Goal: Task Accomplishment & Management: Manage account settings

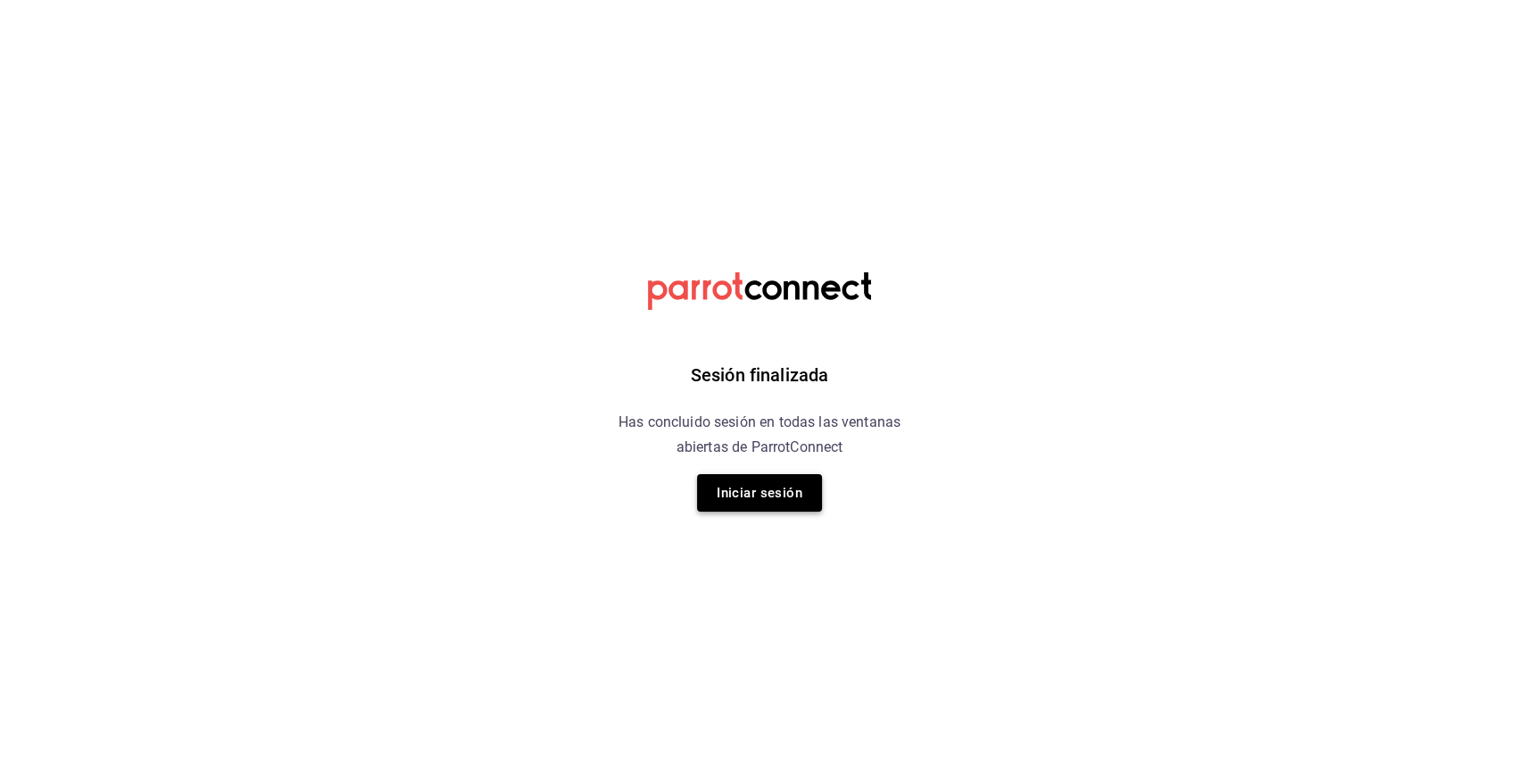
click at [770, 498] on button "Iniciar sesión" at bounding box center [760, 493] width 125 height 38
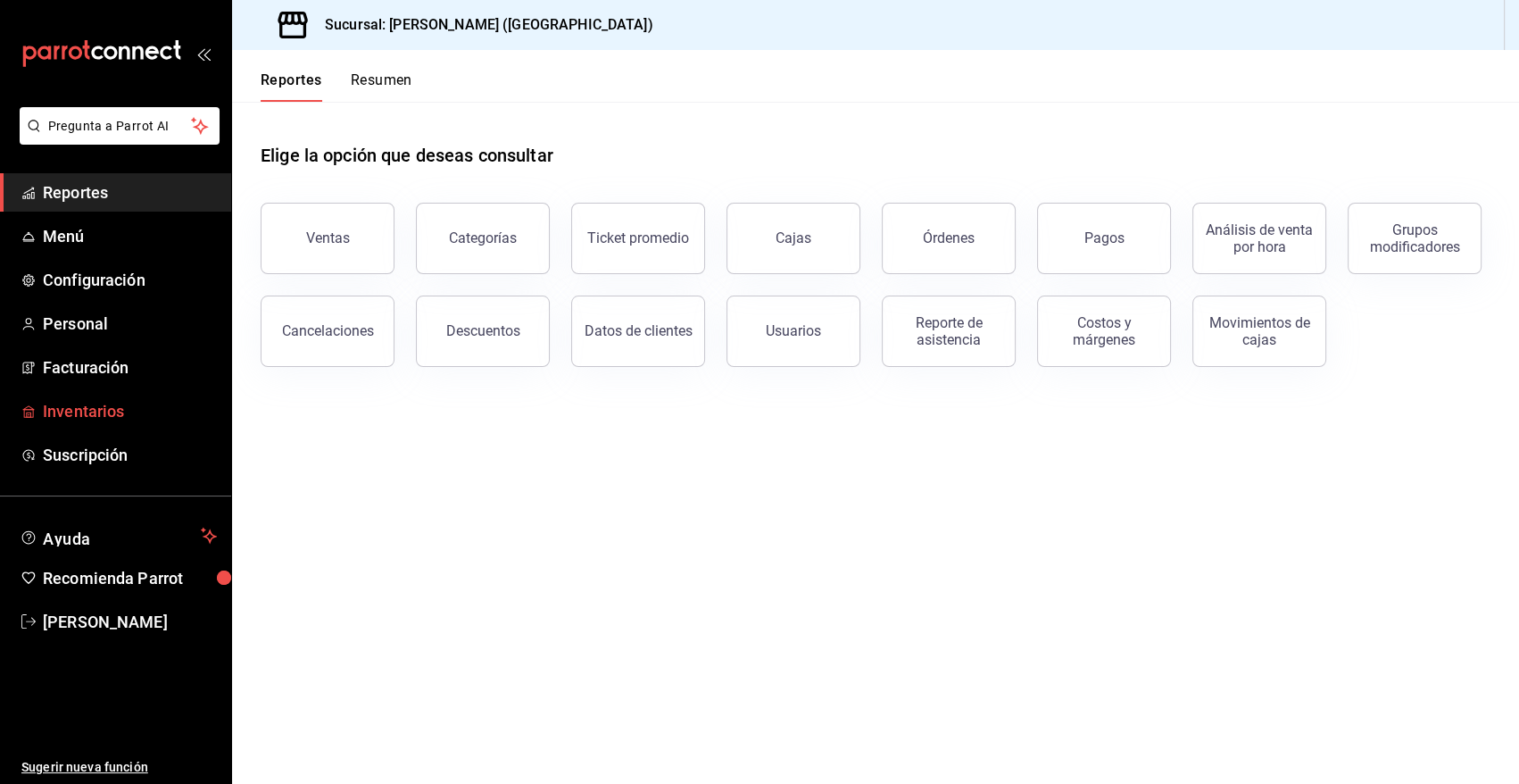
click at [91, 412] on span "Inventarios" at bounding box center [130, 410] width 174 height 24
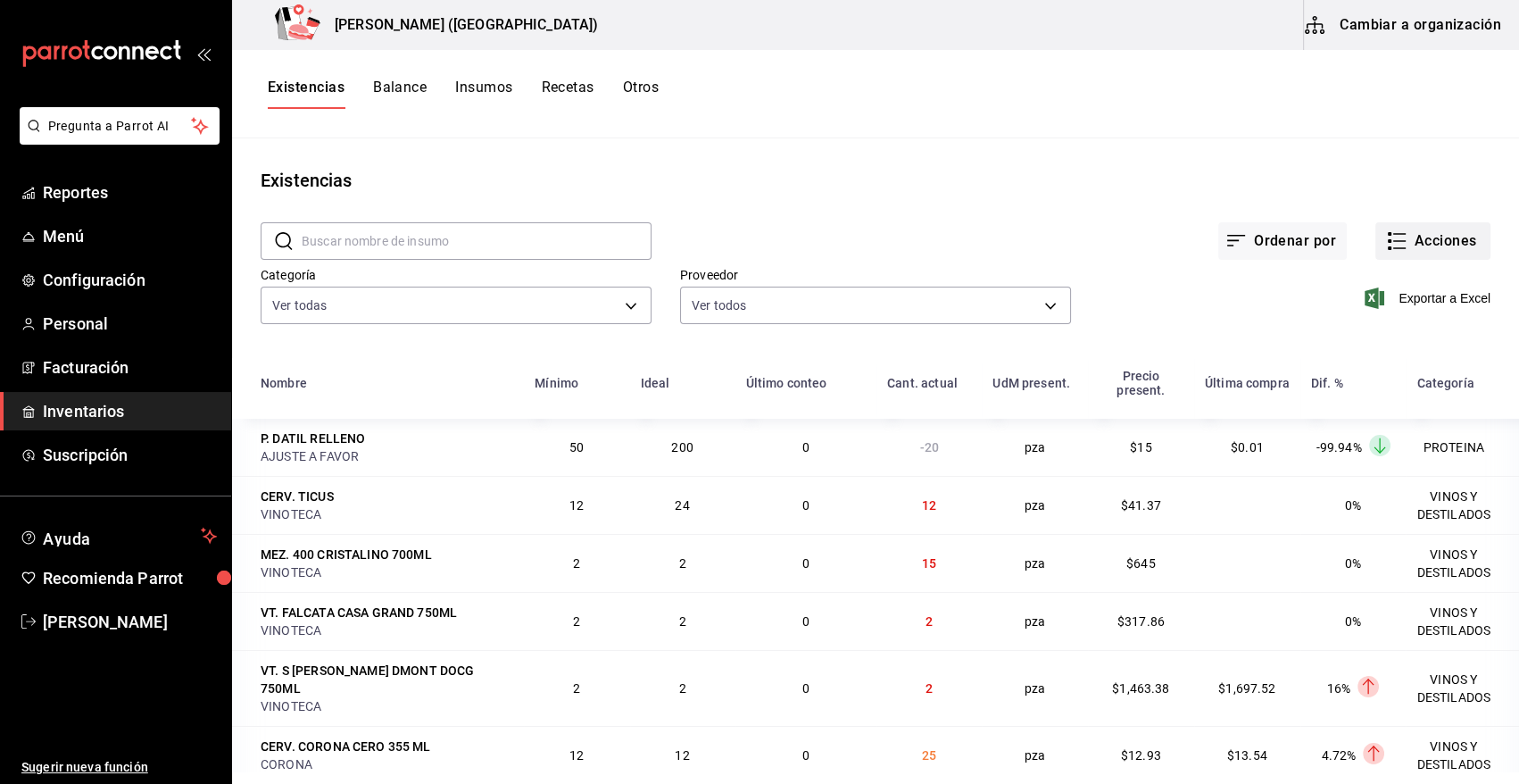
click at [1429, 241] on button "Acciones" at bounding box center [1433, 241] width 115 height 38
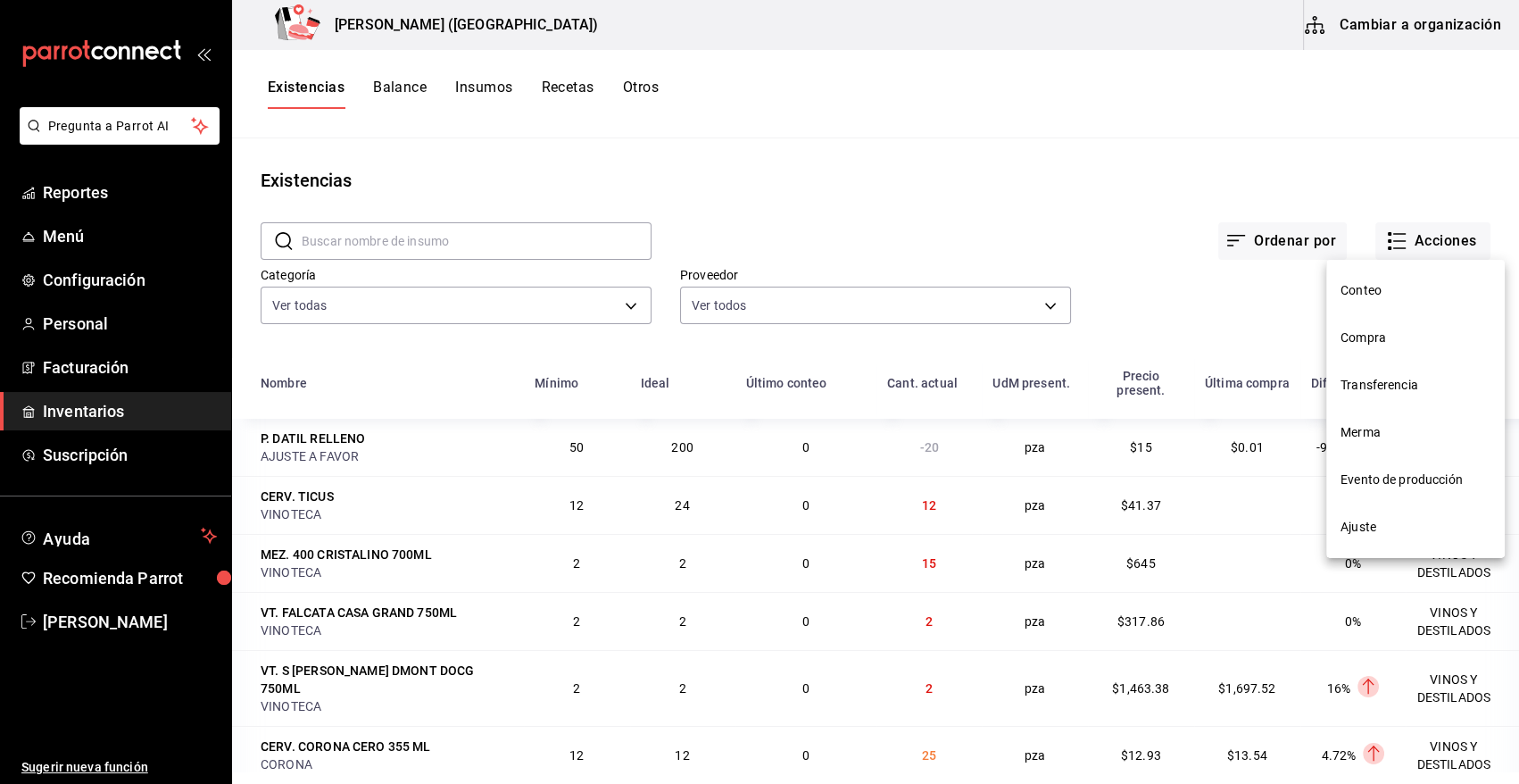
click at [1351, 339] on span "Compra" at bounding box center [1416, 338] width 150 height 19
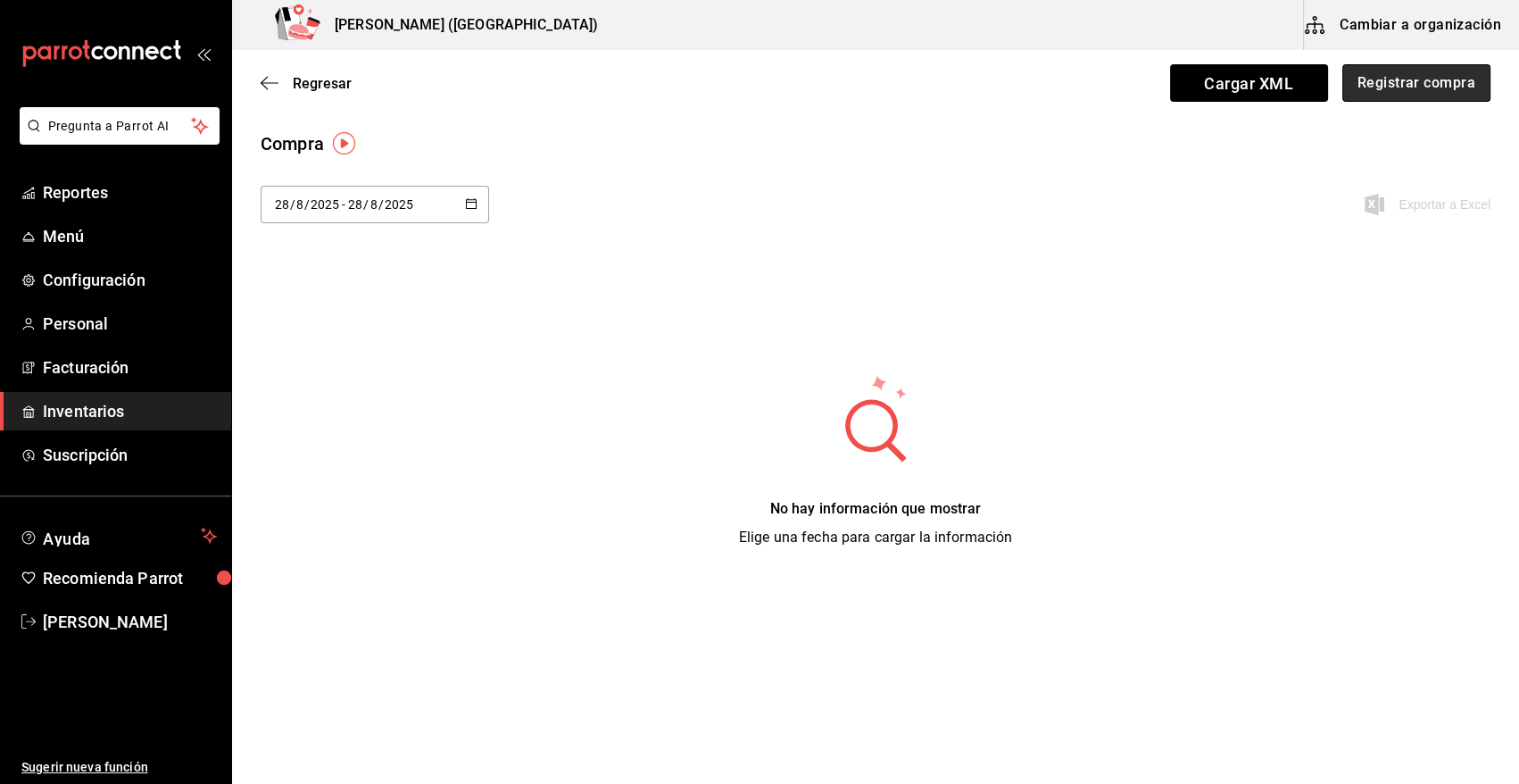
click at [1423, 75] on button "Registrar compra" at bounding box center [1416, 83] width 148 height 38
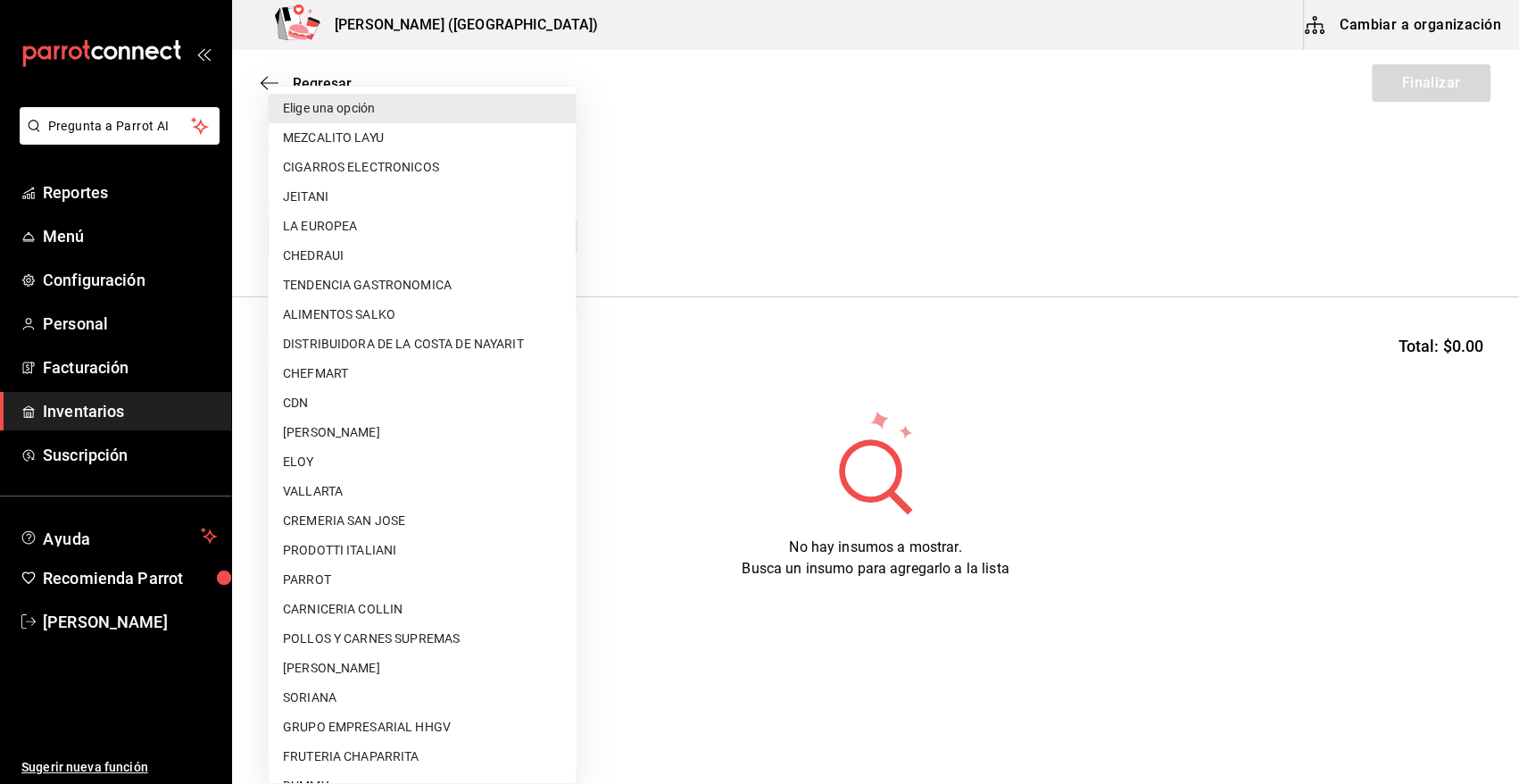
click at [435, 235] on body "Pregunta a Parrot AI Reportes Menú Configuración Personal Facturación Inventari…" at bounding box center [760, 341] width 1519 height 683
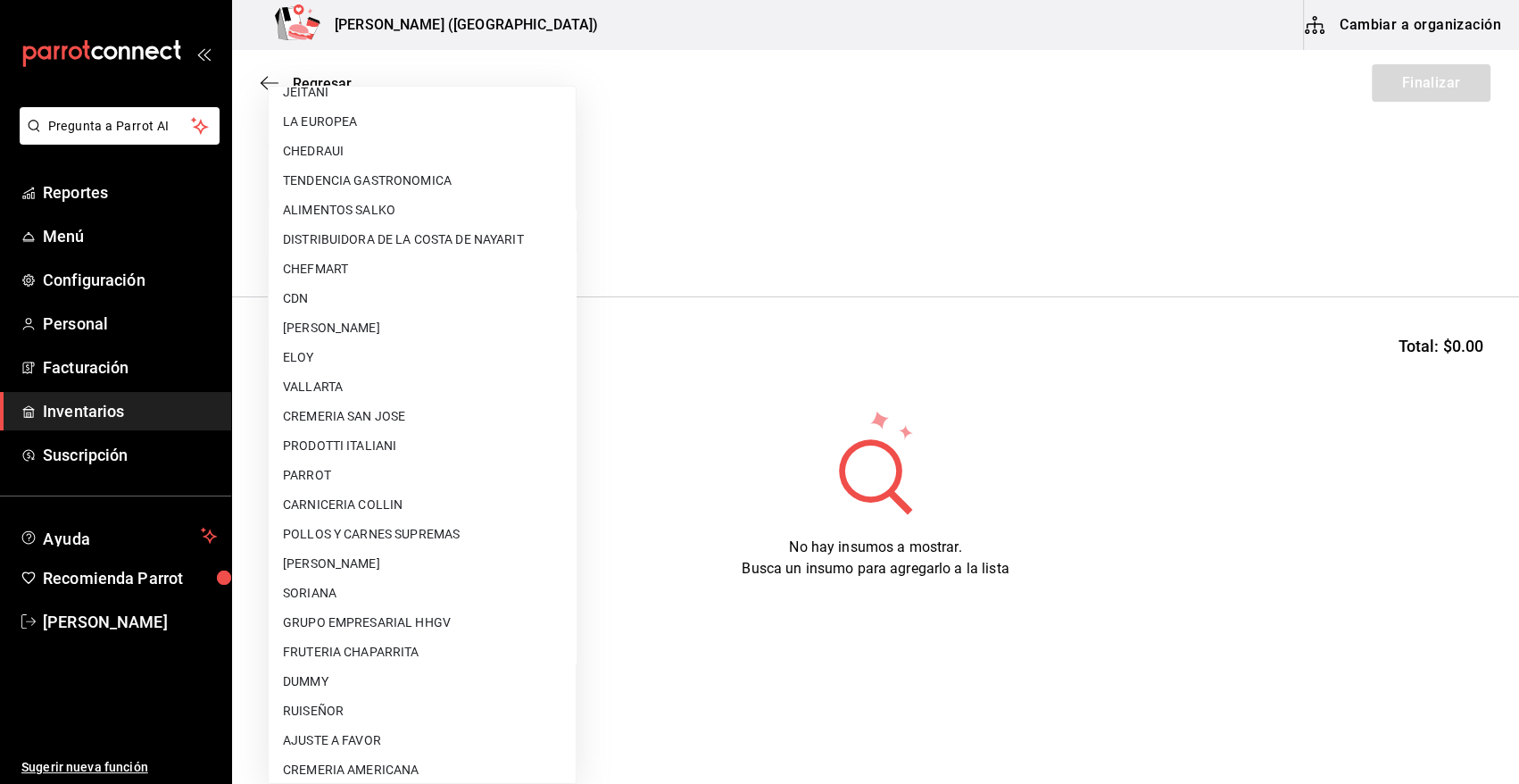
scroll to position [208, 0]
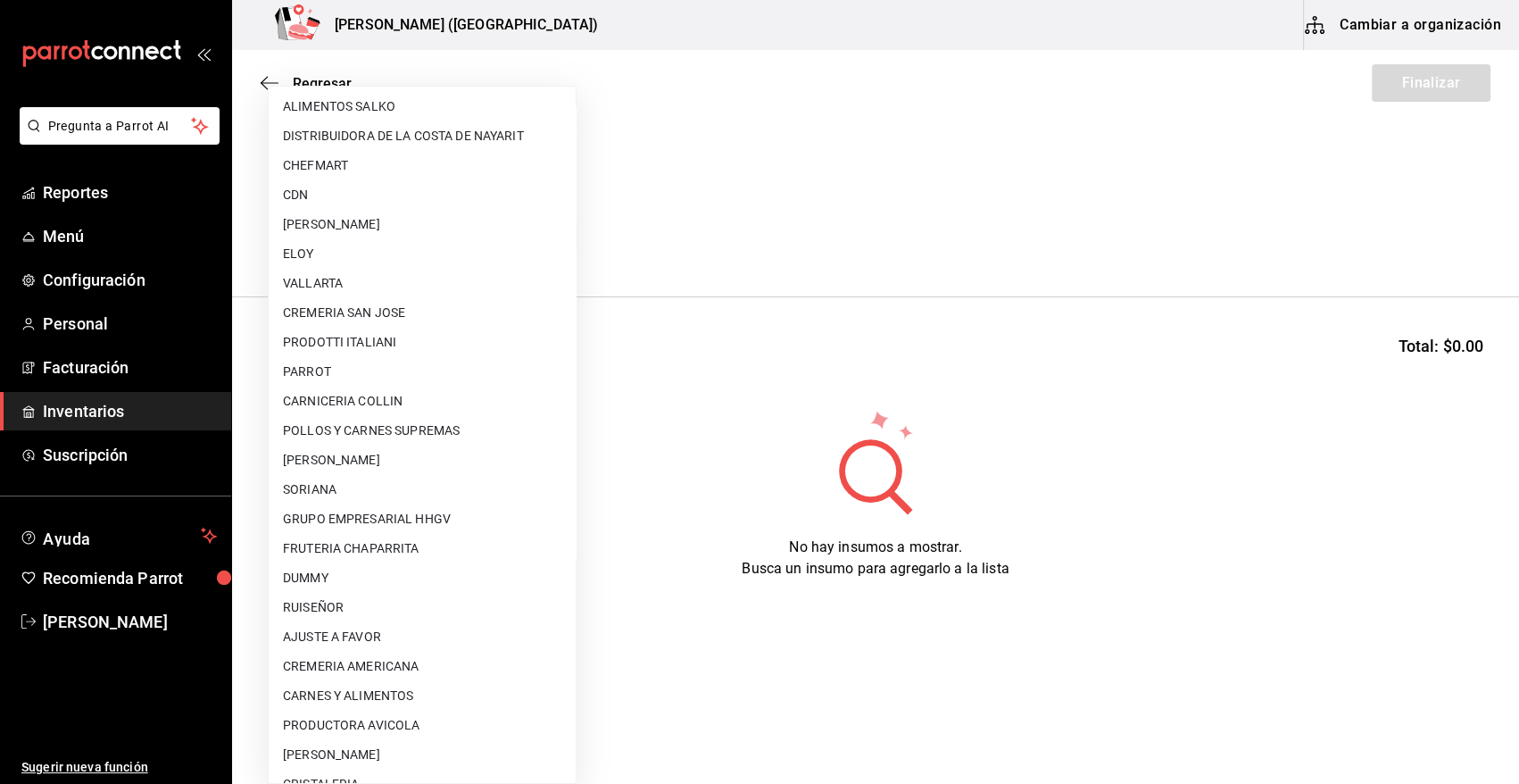
click at [383, 636] on li "AJUSTE A FAVOR" at bounding box center [422, 636] width 307 height 29
type input "dd0fbccd-e034-4acc-8432-7d1d5e23f321"
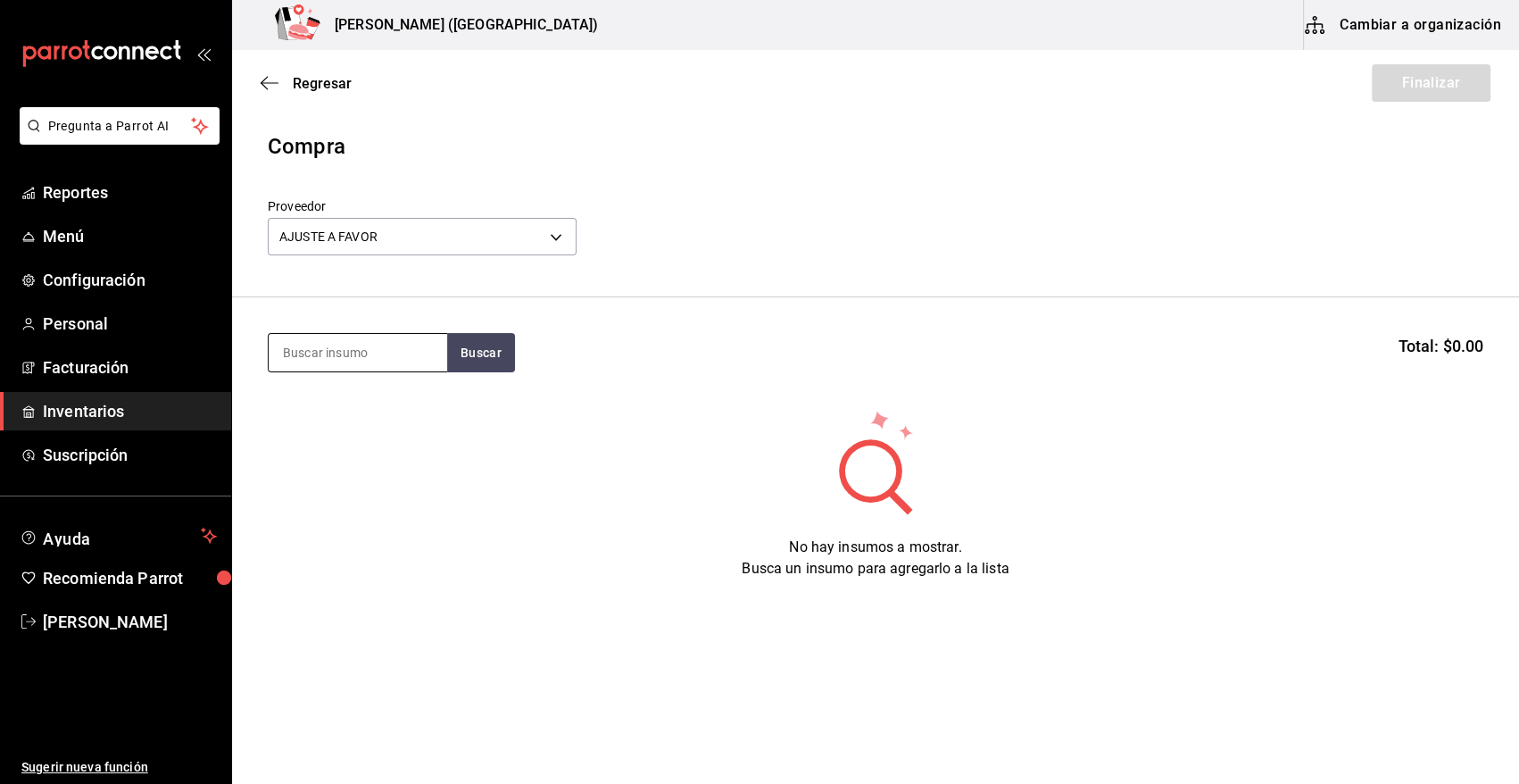
click at [340, 351] on input at bounding box center [358, 353] width 179 height 38
type input "DATIL"
click at [482, 357] on button "Buscar" at bounding box center [481, 353] width 68 height 40
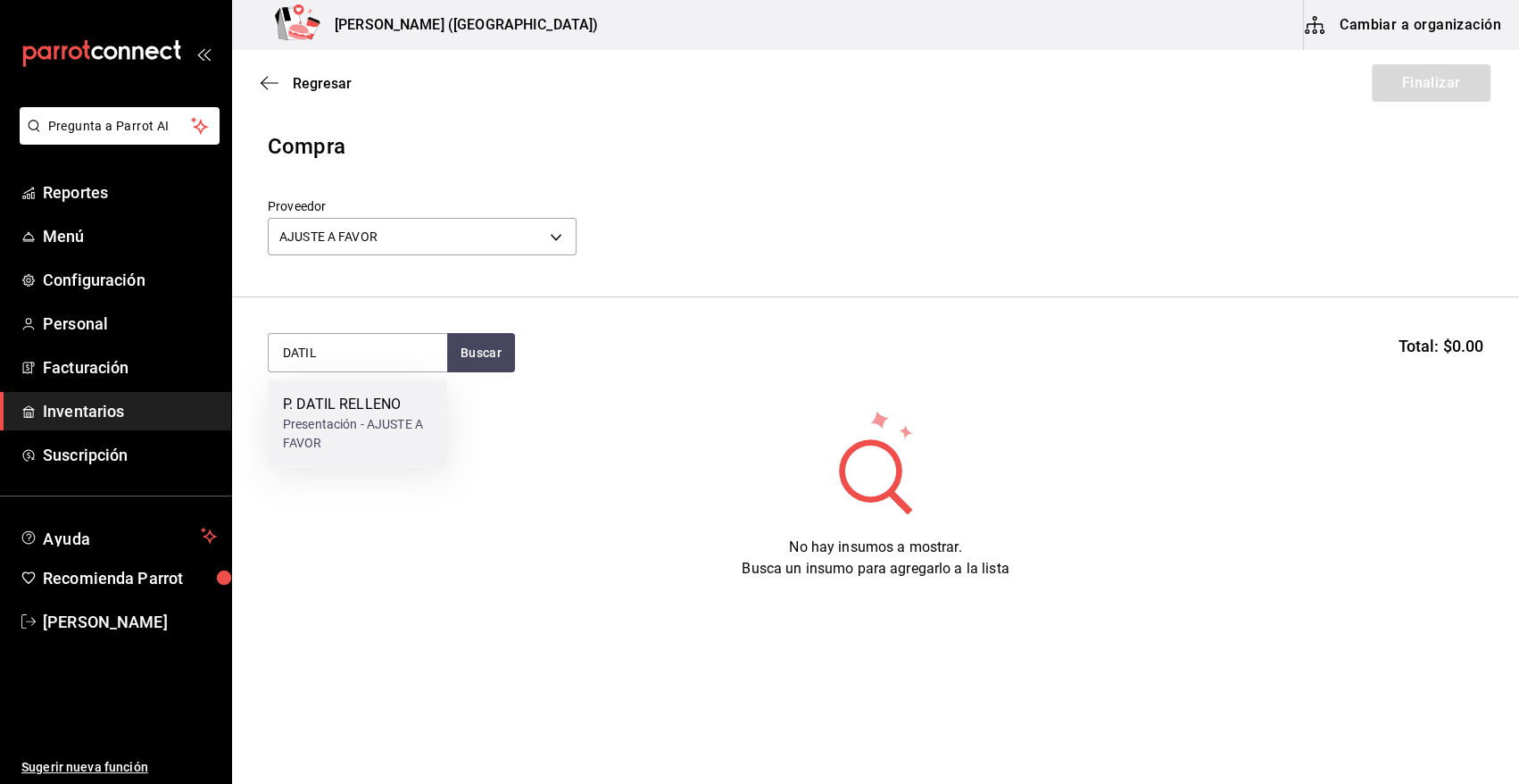
click at [358, 418] on div "Presentación - AJUSTE A FAVOR" at bounding box center [358, 434] width 150 height 38
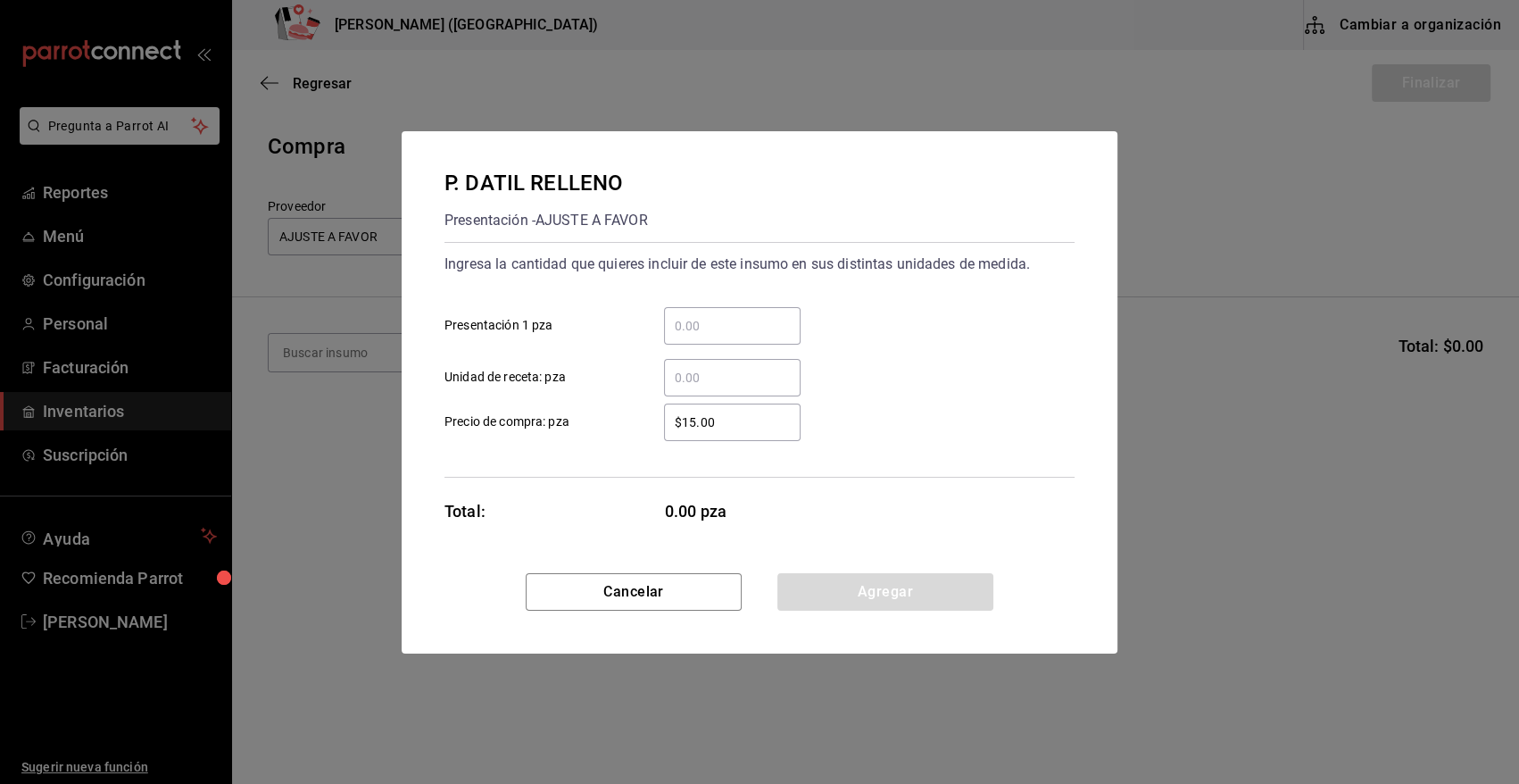
click at [707, 317] on input "​ Presentación 1 pza" at bounding box center [732, 325] width 136 height 22
type input "400"
click at [738, 416] on input "$15.00" at bounding box center [732, 422] width 136 height 22
click at [820, 598] on button "Agregar" at bounding box center [885, 592] width 216 height 38
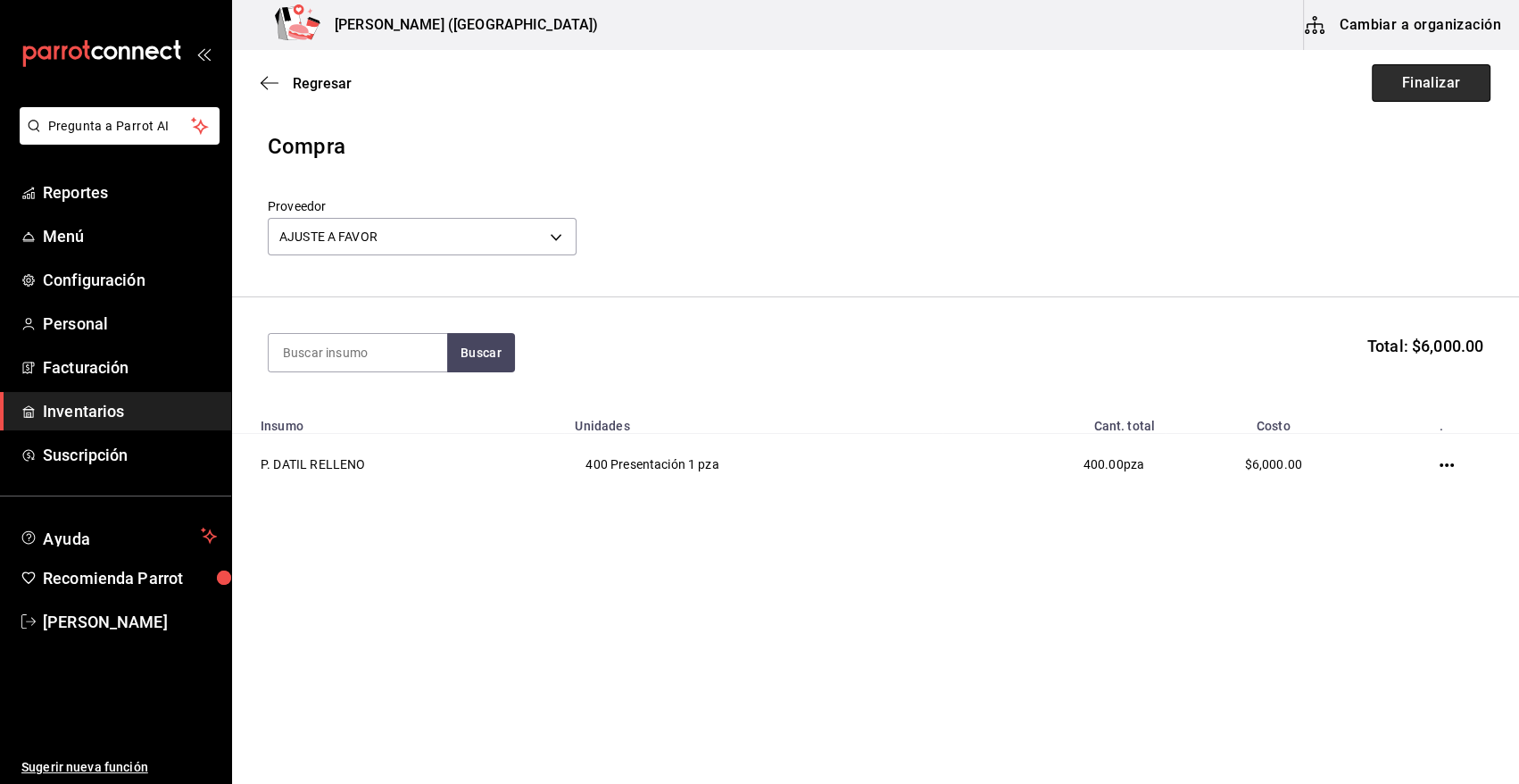
click at [1407, 78] on button "Finalizar" at bounding box center [1432, 83] width 119 height 38
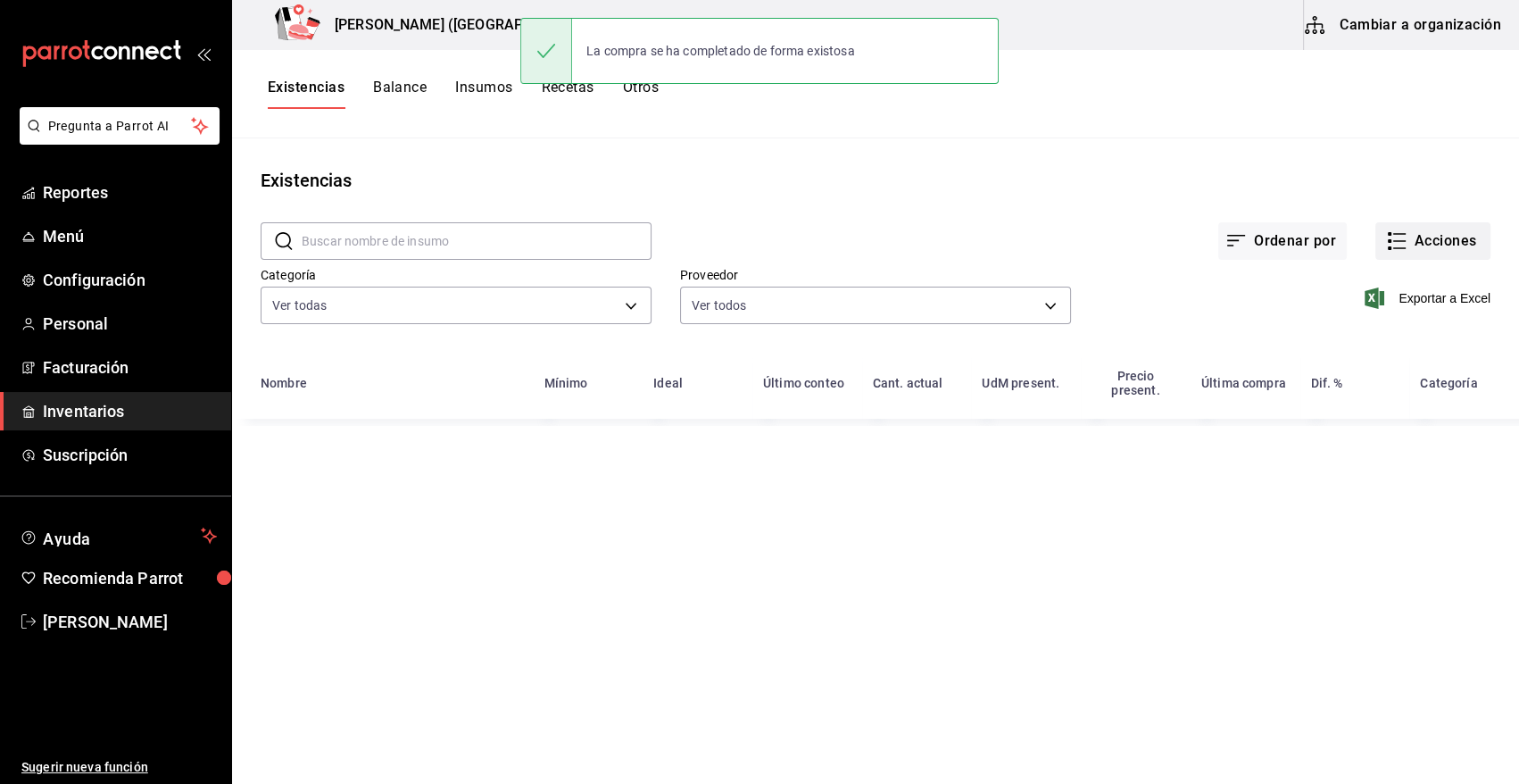
click at [1446, 248] on button "Acciones" at bounding box center [1433, 241] width 115 height 38
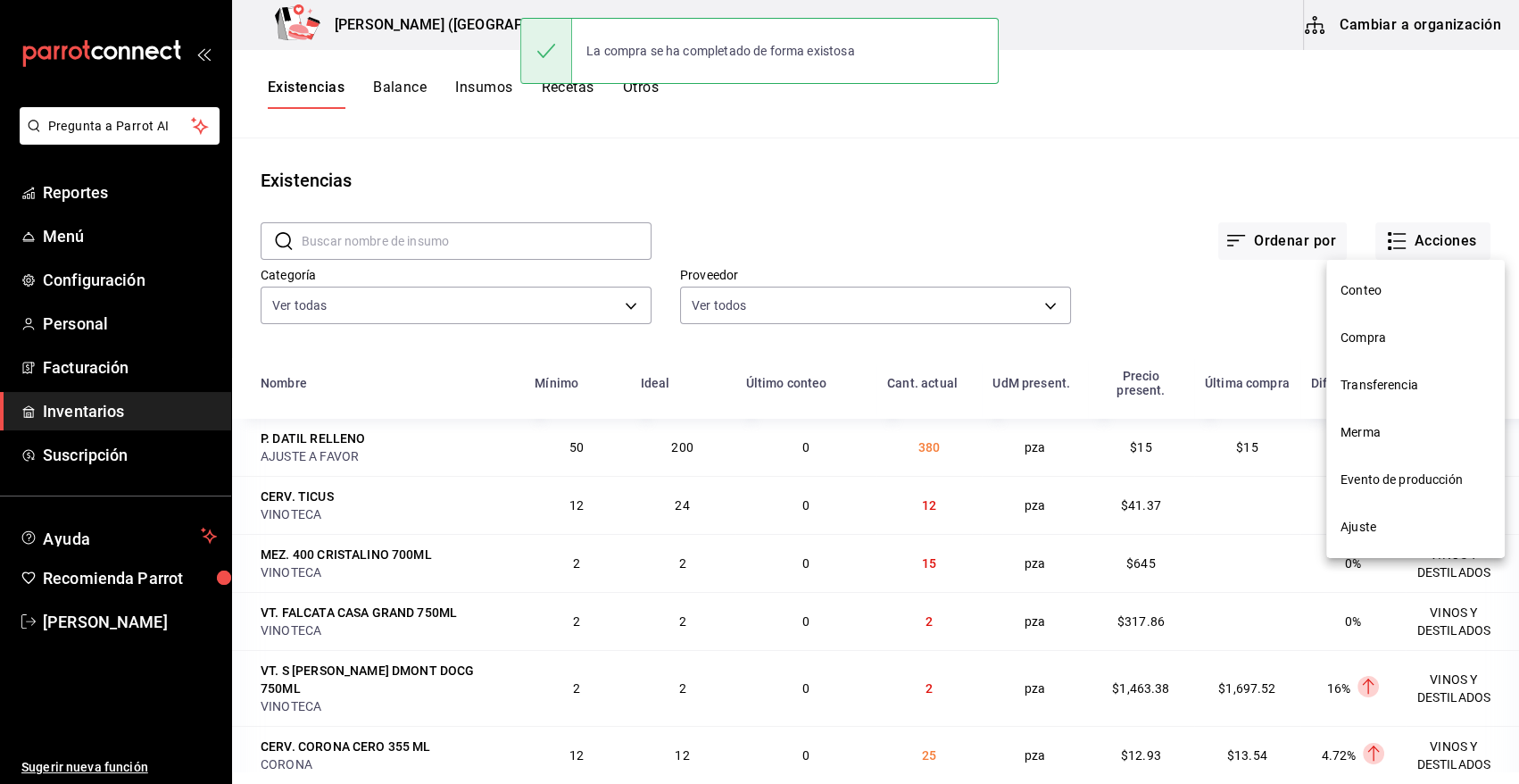
click at [1371, 333] on span "Compra" at bounding box center [1416, 338] width 150 height 19
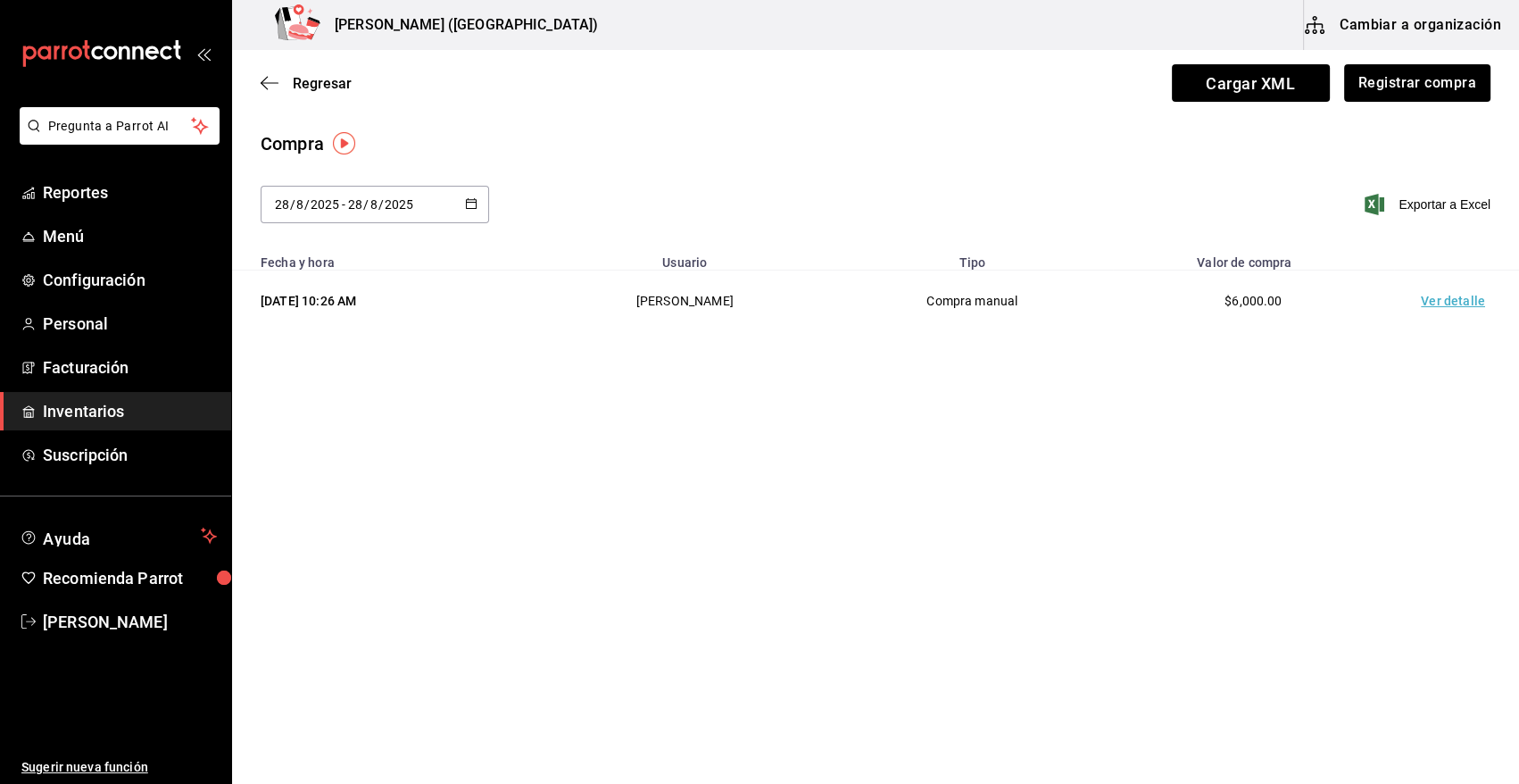
click at [1437, 299] on td "Ver detalle" at bounding box center [1457, 301] width 125 height 61
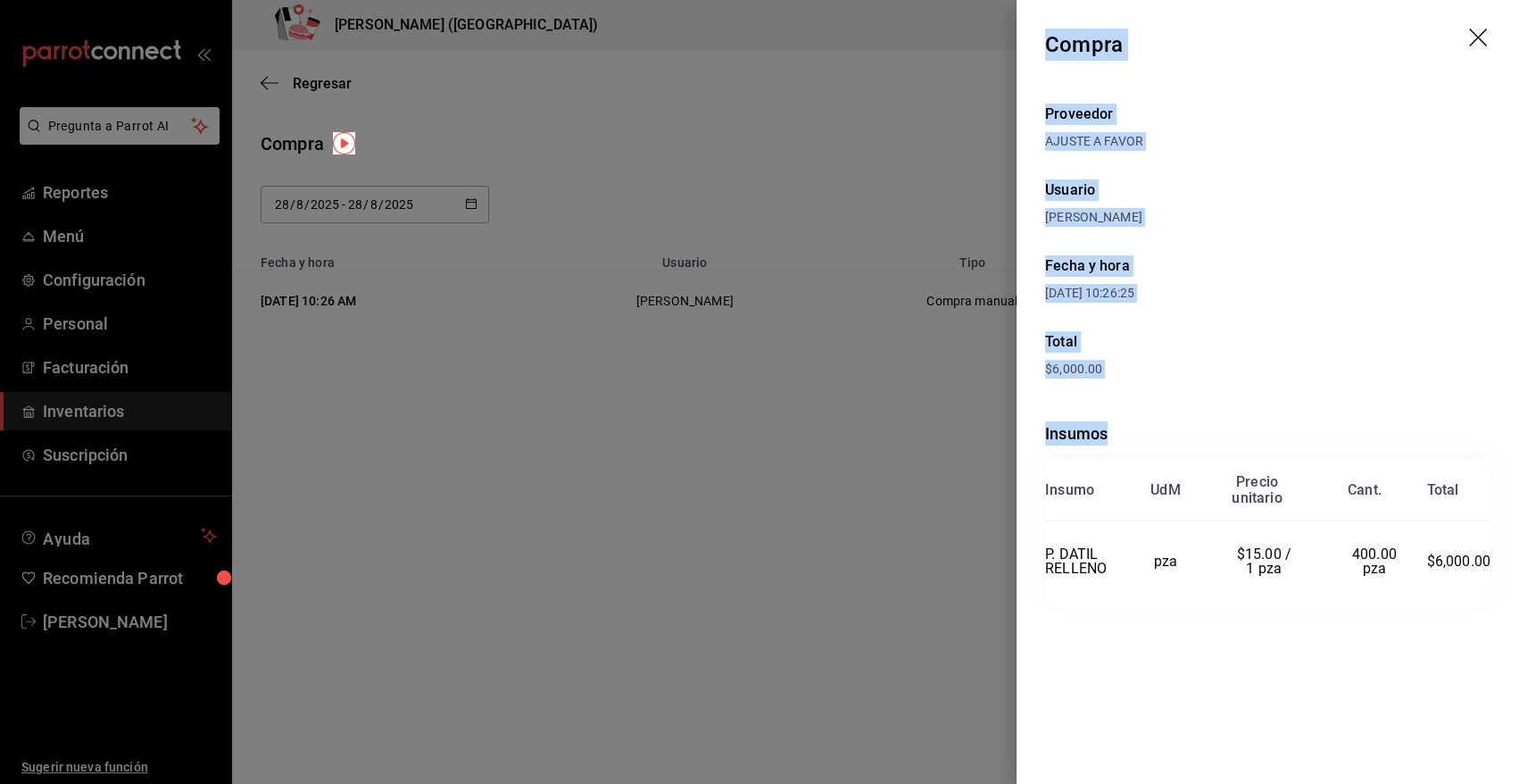
drag, startPoint x: 1047, startPoint y: 36, endPoint x: 1507, endPoint y: 553, distance: 692.0
click at [1507, 553] on div "Compra Proveedor AJUSTE A FAVOR Usuario Angy Madalena Fecha y hora 28/08/2025 1…" at bounding box center [1267, 392] width 502 height 784
click at [1479, 41] on icon "drag" at bounding box center [1479, 39] width 22 height 22
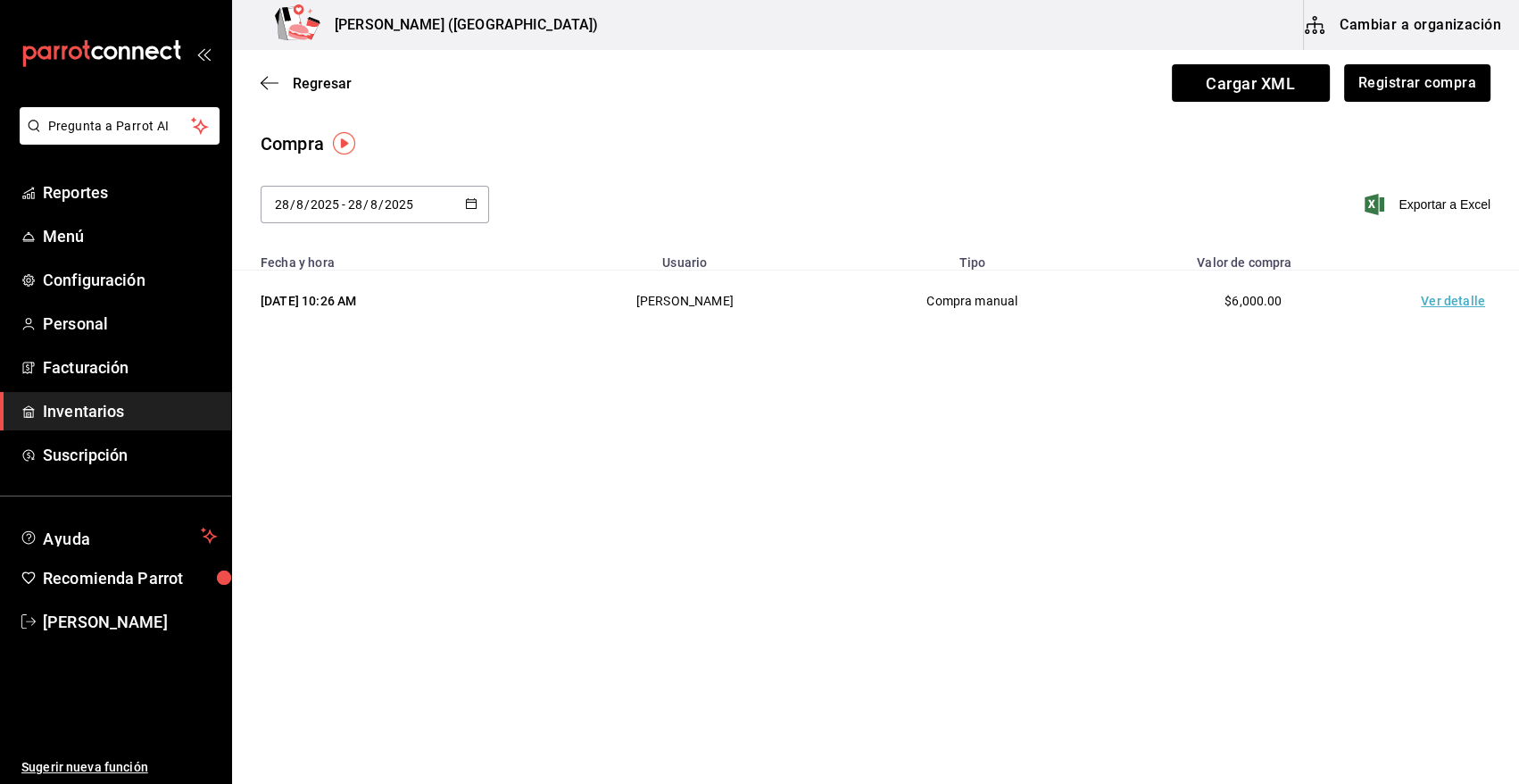
click at [104, 414] on span "Inventarios" at bounding box center [130, 410] width 174 height 24
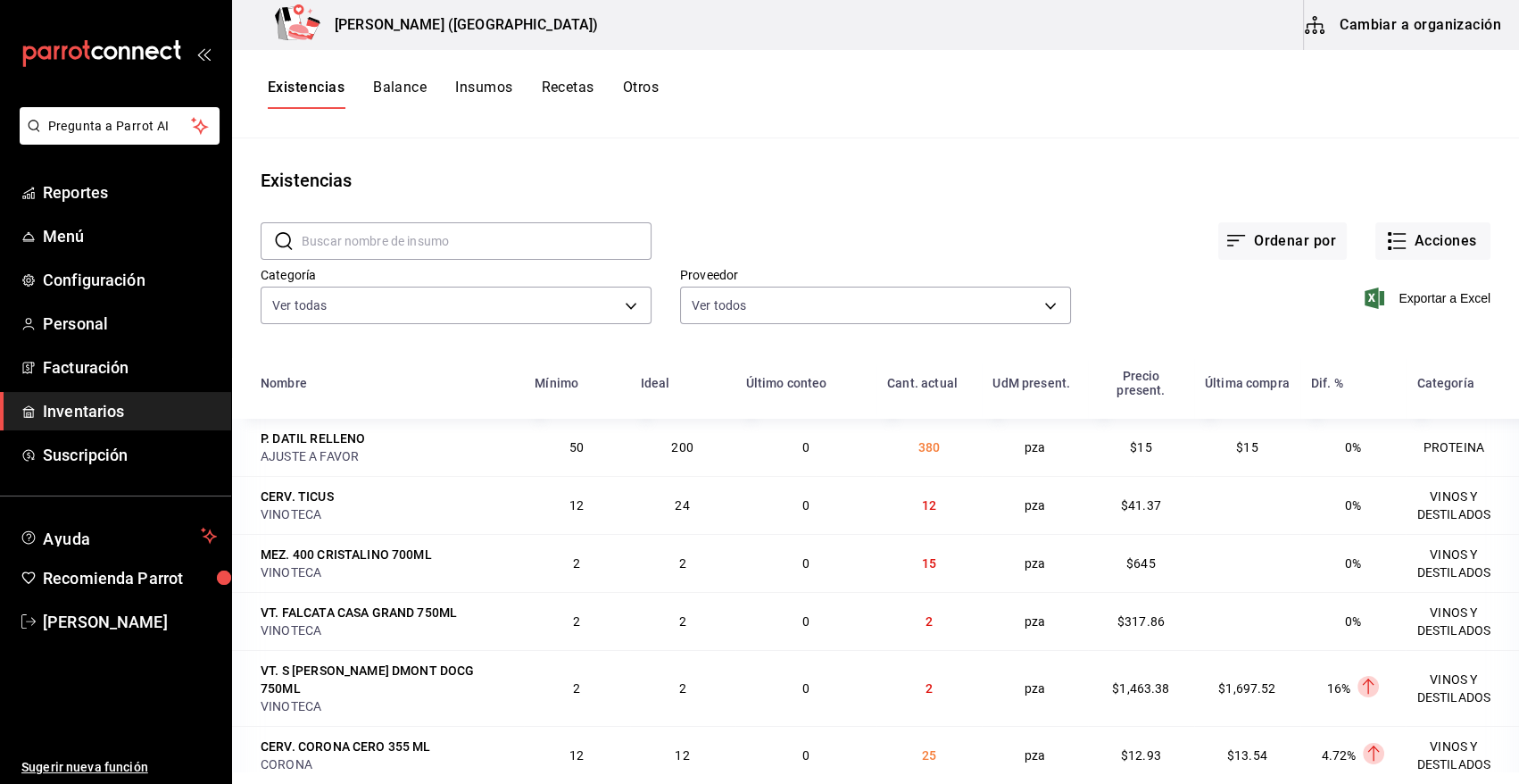
click at [127, 409] on span "Inventarios" at bounding box center [130, 410] width 174 height 24
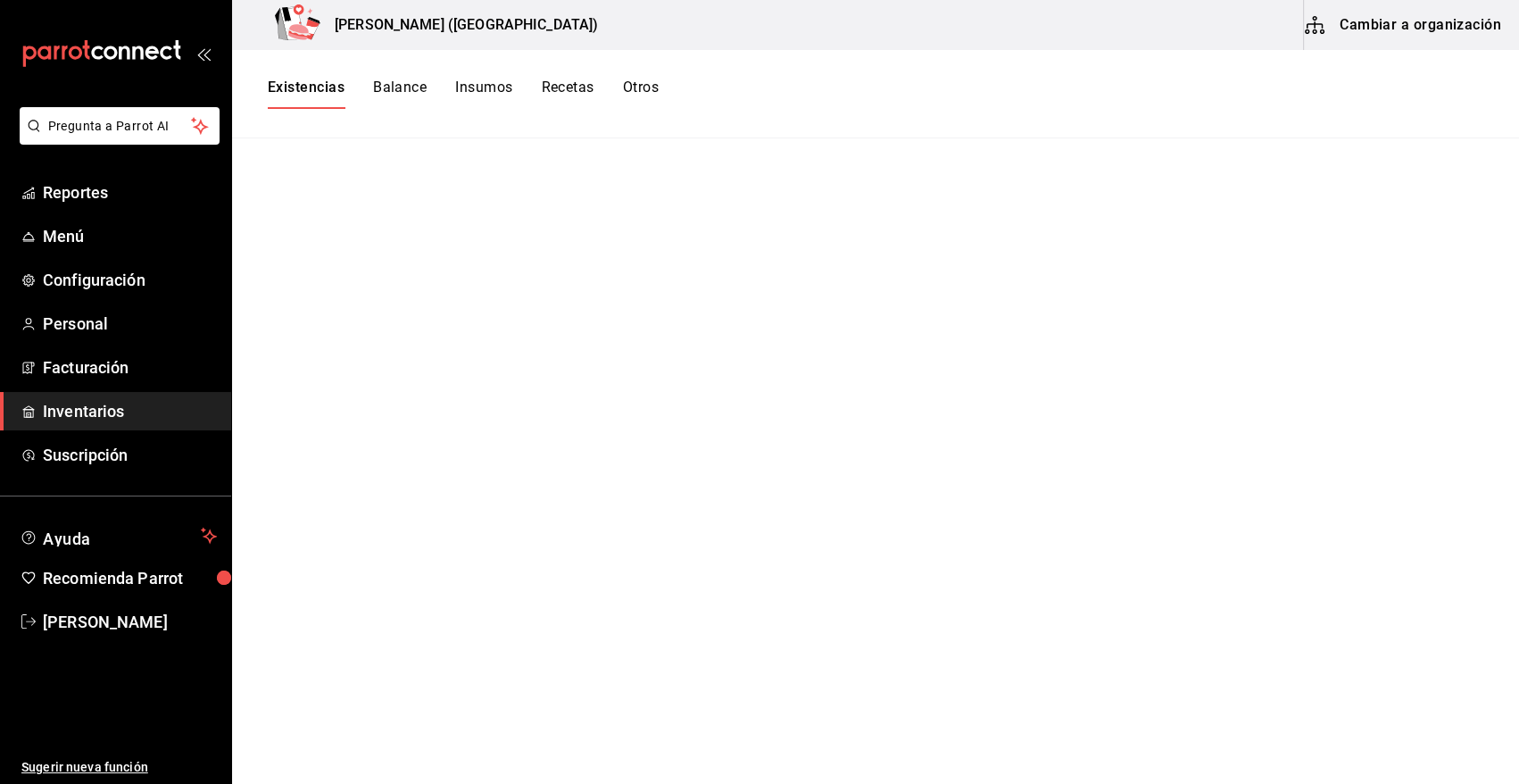
click at [329, 89] on button "Existencias" at bounding box center [306, 94] width 77 height 30
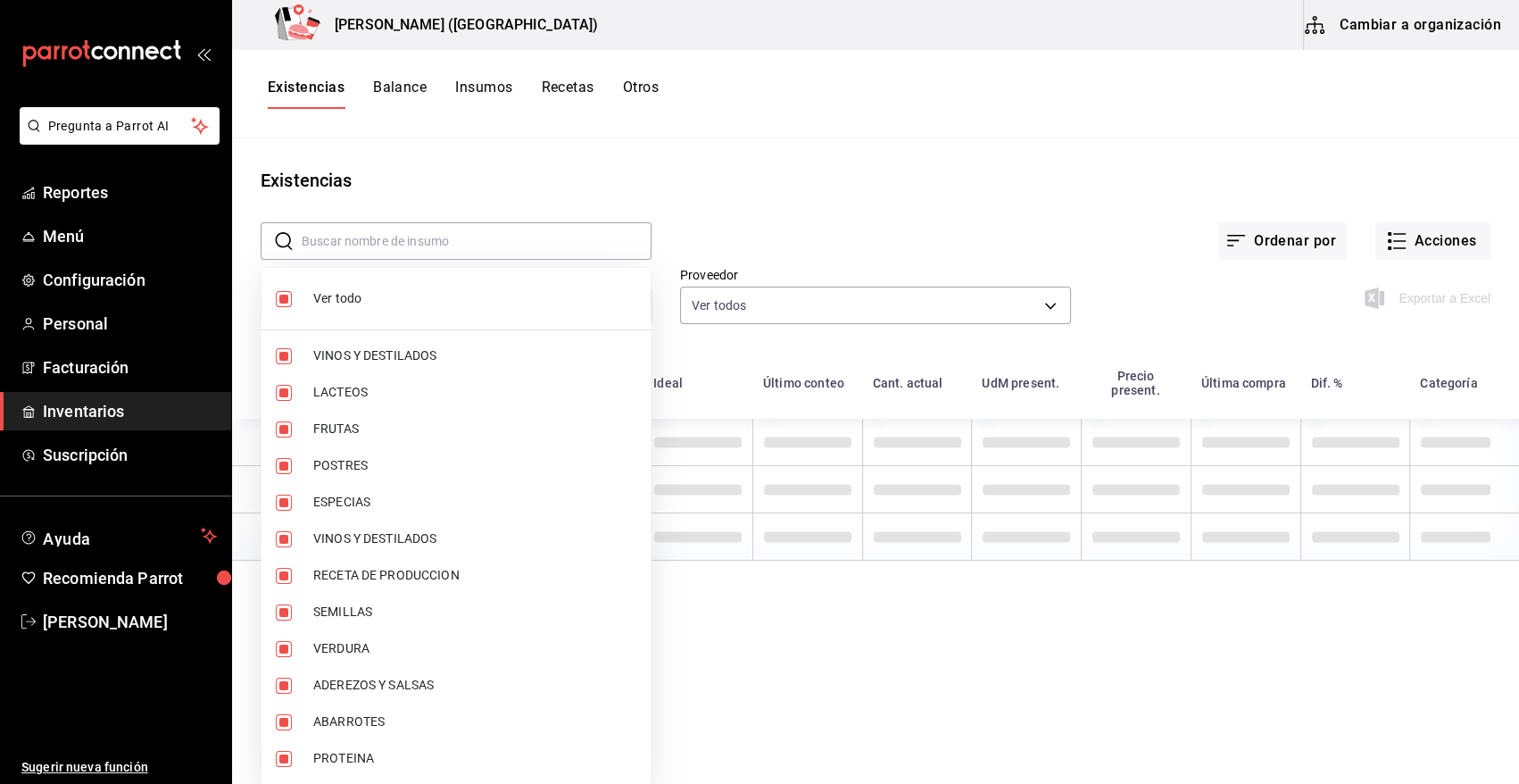
click at [358, 313] on body "Pregunta a Parrot AI Reportes Menú Configuración Personal Facturación Inventari…" at bounding box center [760, 385] width 1519 height 771
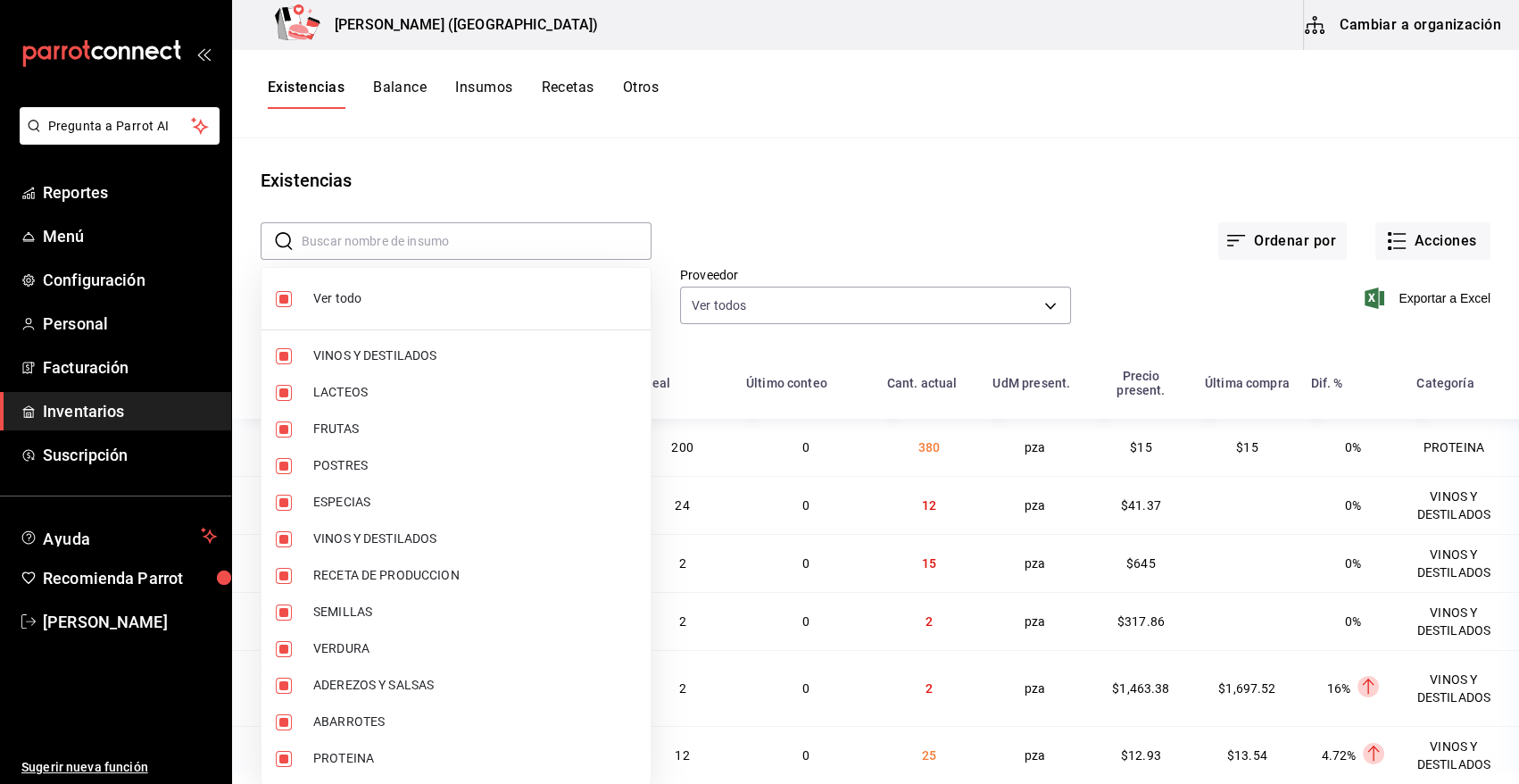
click at [279, 294] on input "checkbox" at bounding box center [284, 299] width 16 height 16
checkbox input "false"
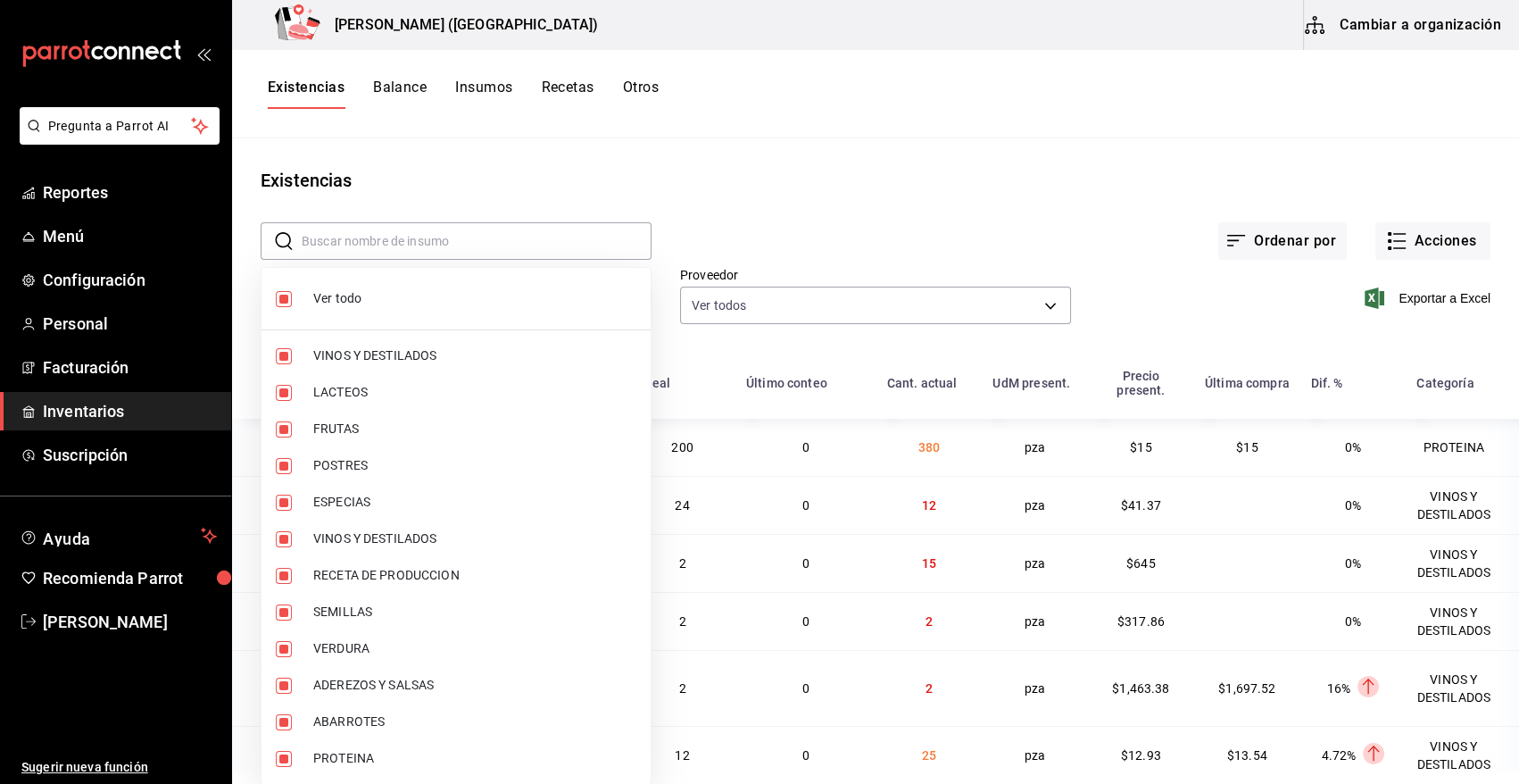
checkbox input "false"
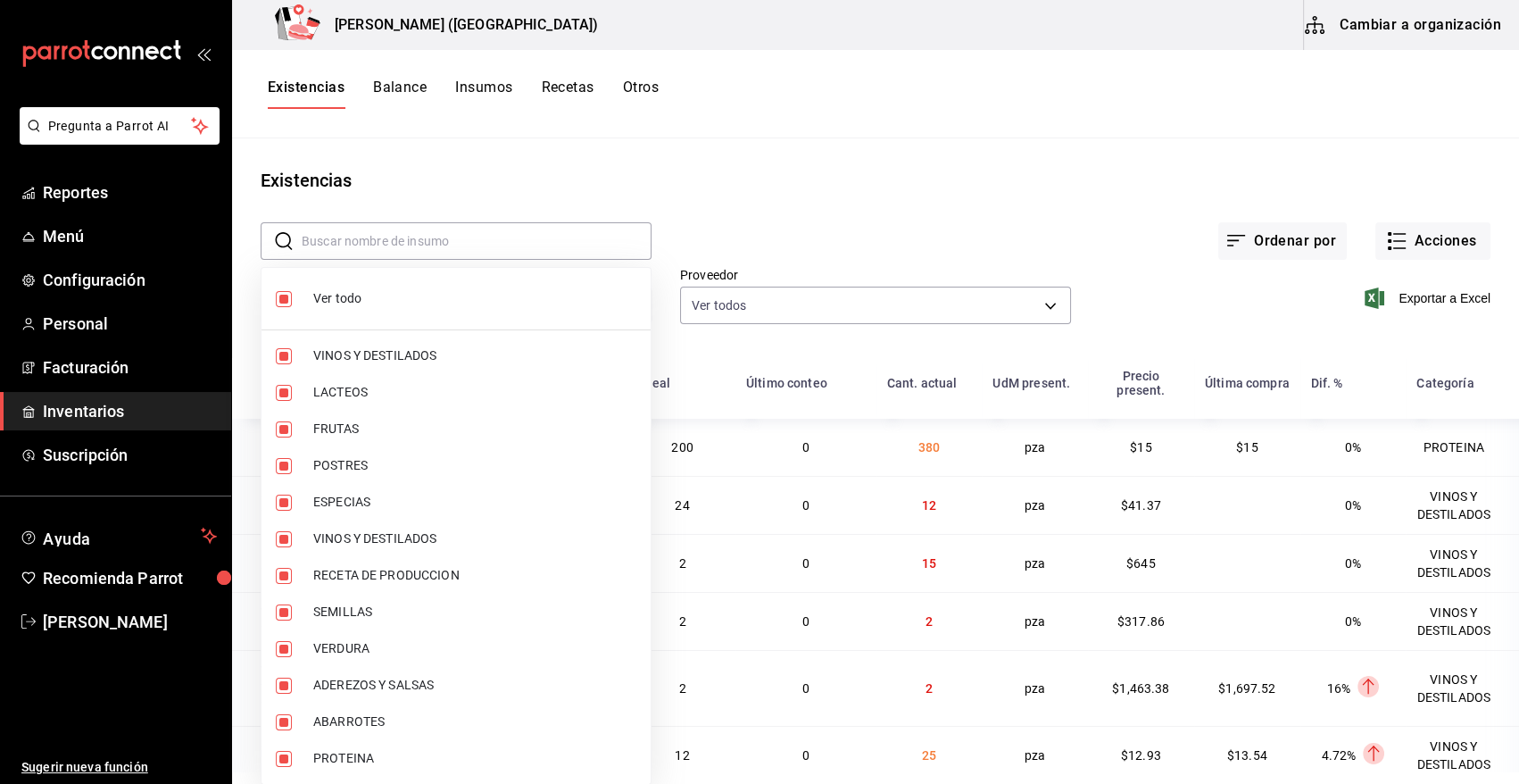
checkbox input "false"
click at [287, 760] on input "checkbox" at bounding box center [284, 758] width 16 height 16
checkbox input "true"
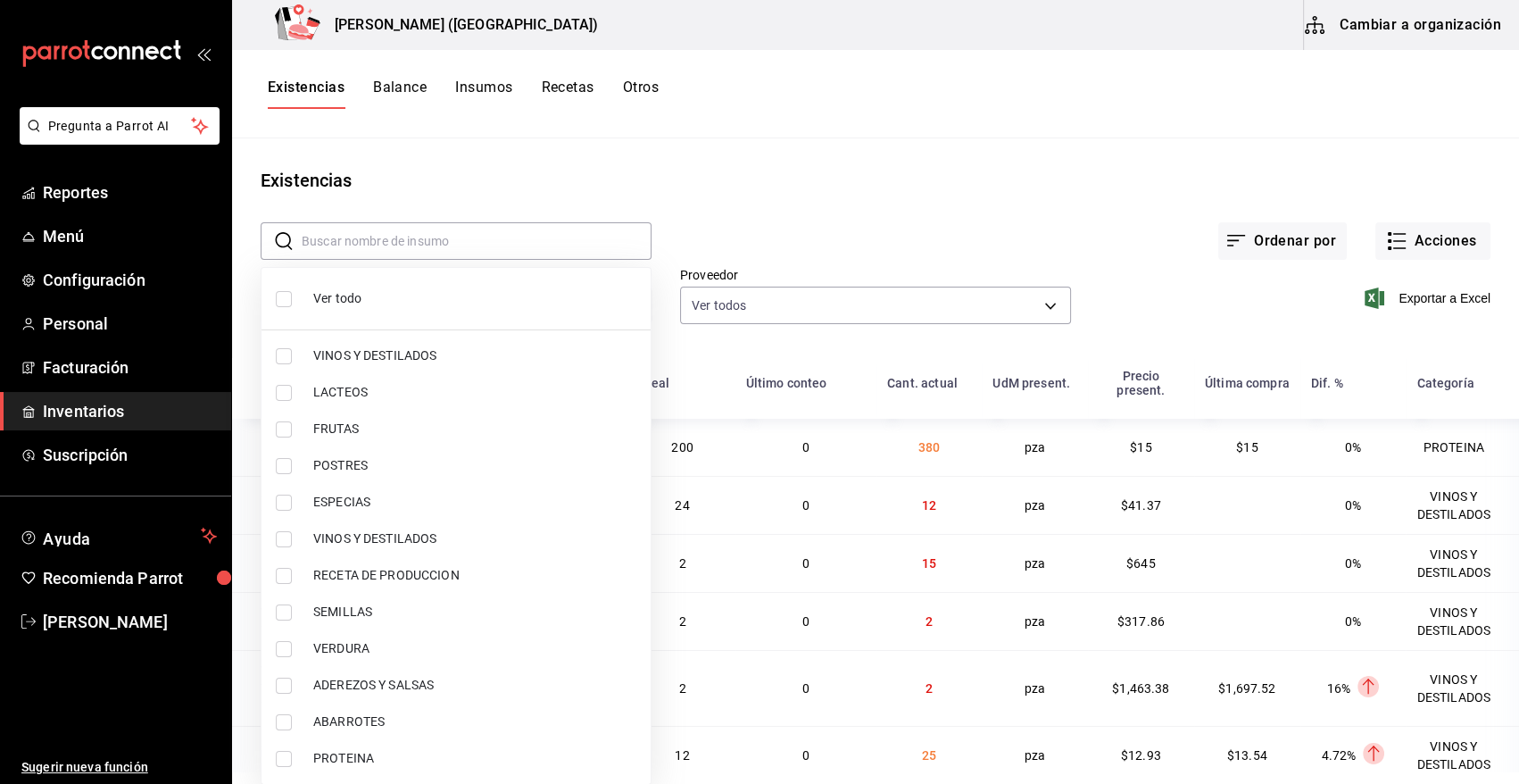
type input "3e90cef9-1dc9-474d-8316-d124f624c148"
click at [924, 218] on div at bounding box center [760, 392] width 1519 height 784
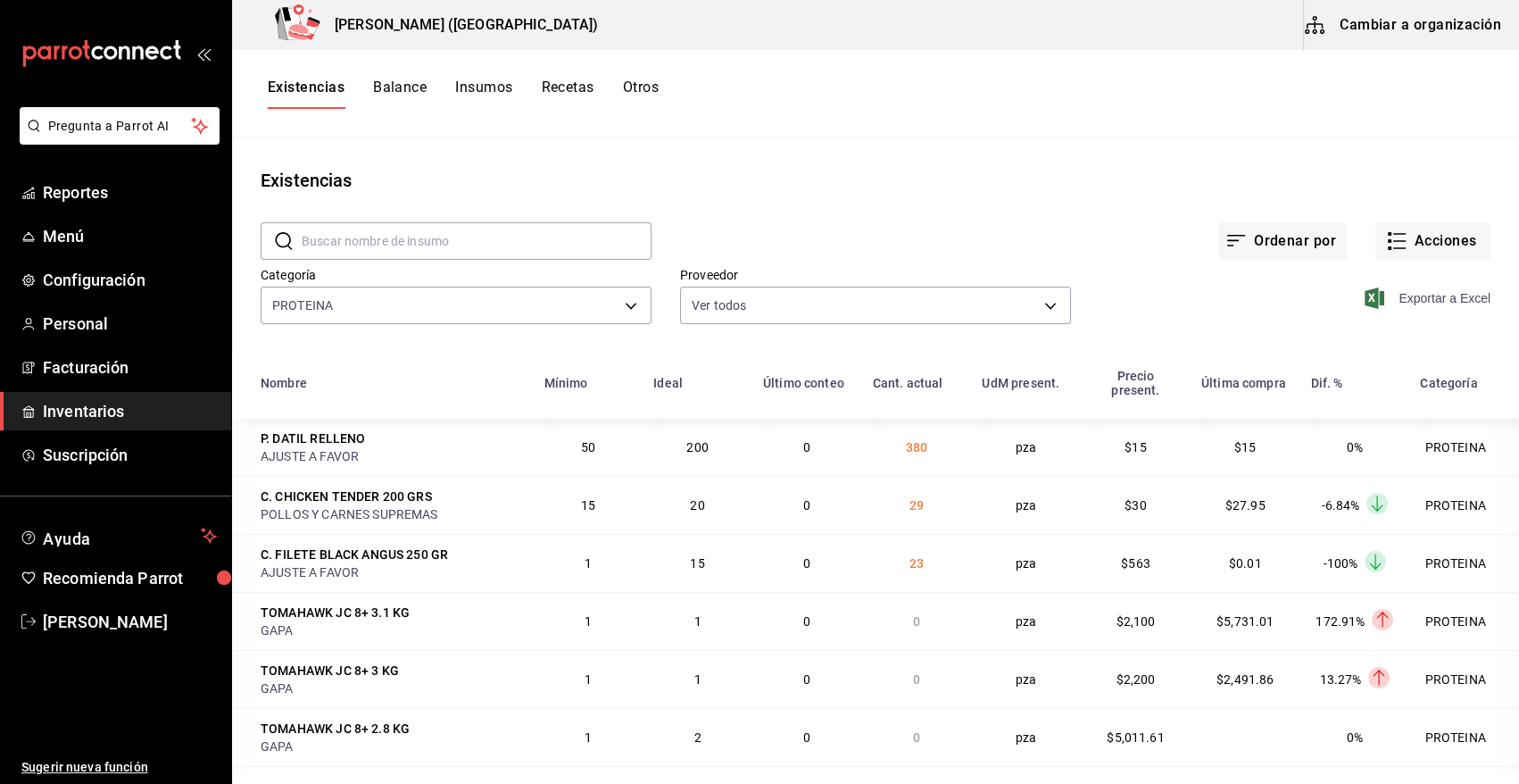
click at [1365, 298] on icon "button" at bounding box center [1374, 298] width 20 height 22
